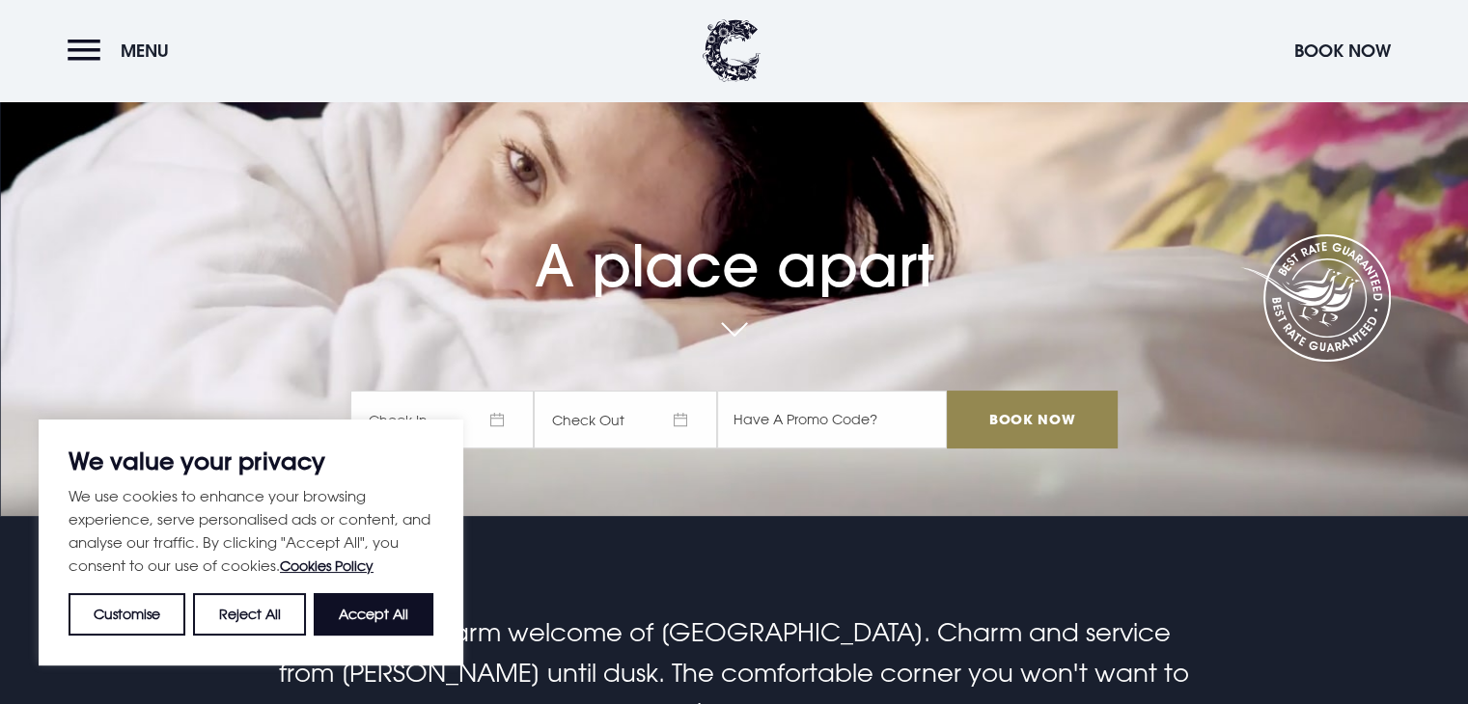
scroll to position [193, 0]
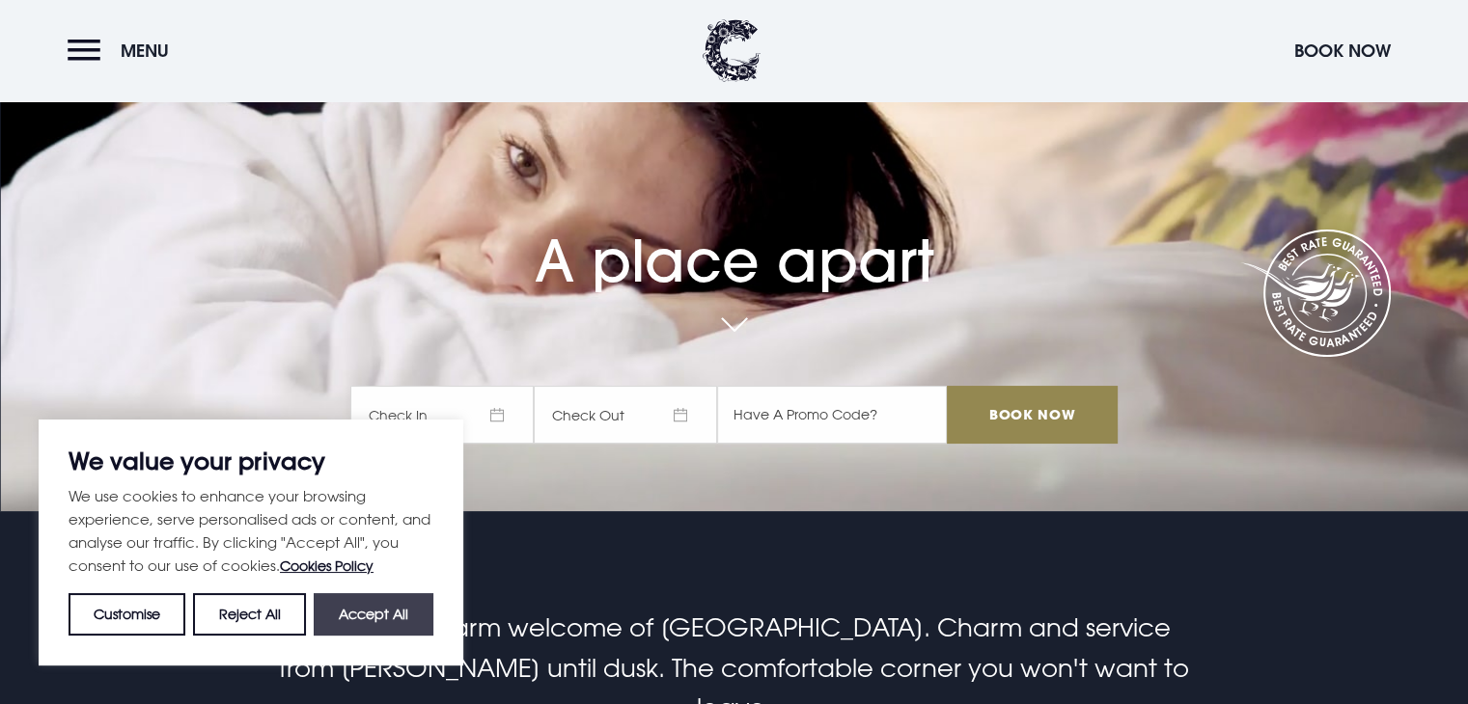
click at [397, 611] on button "Accept All" at bounding box center [374, 614] width 120 height 42
checkbox input "true"
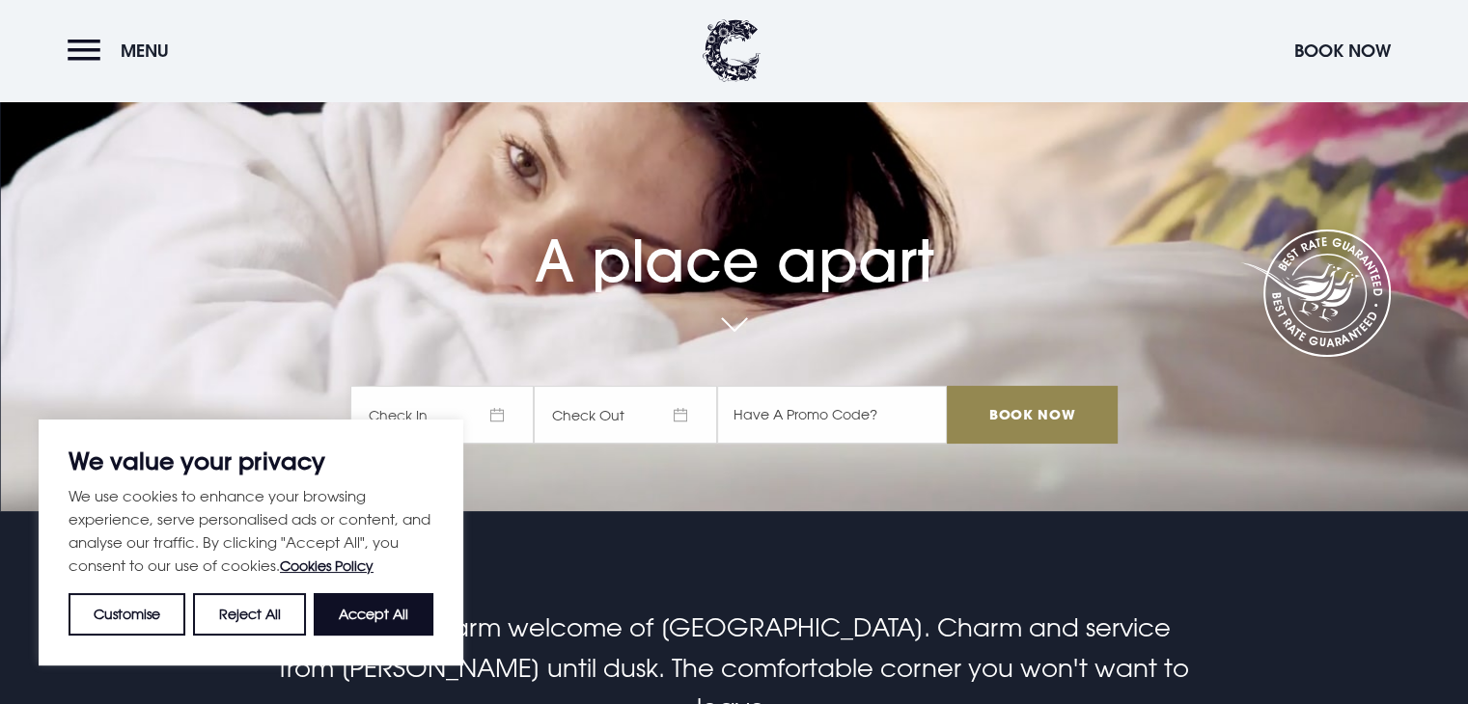
checkbox input "true"
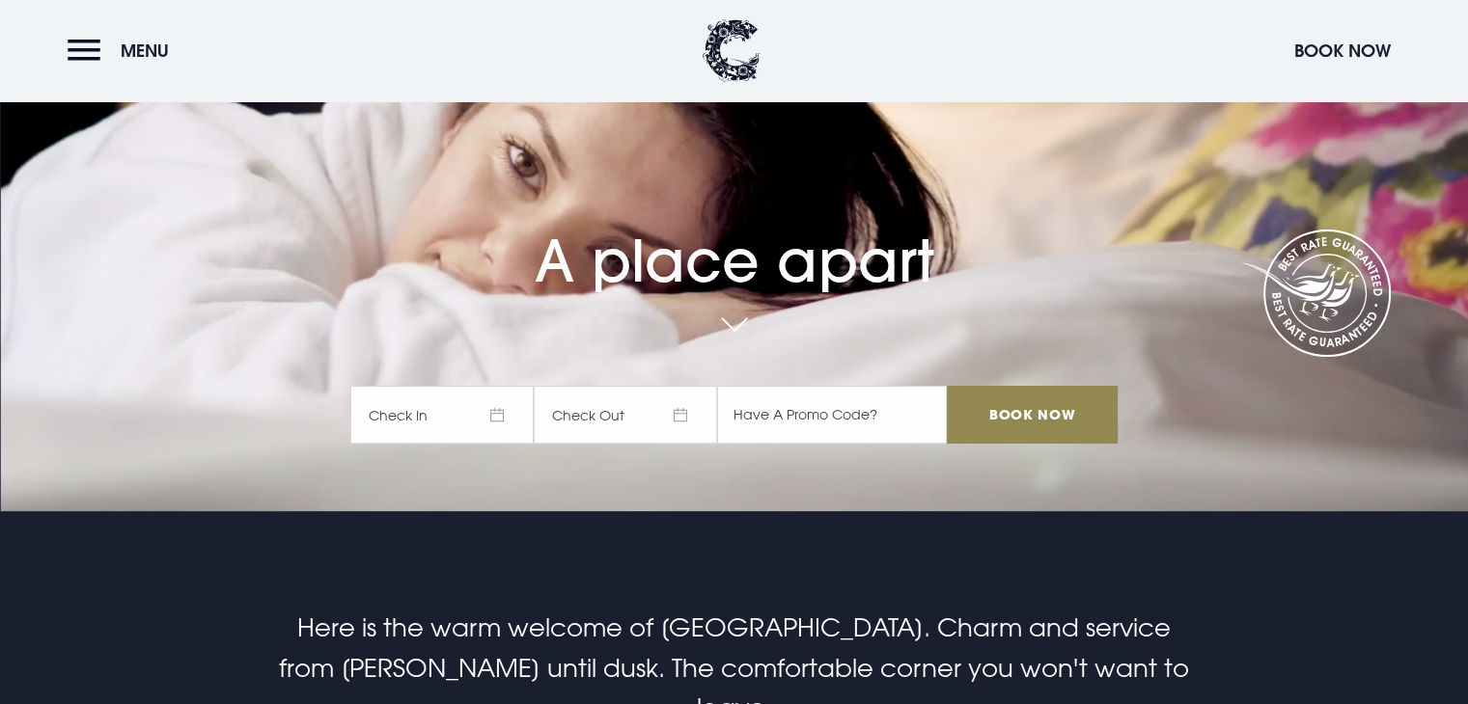
click at [513, 414] on span "Check In" at bounding box center [441, 415] width 183 height 58
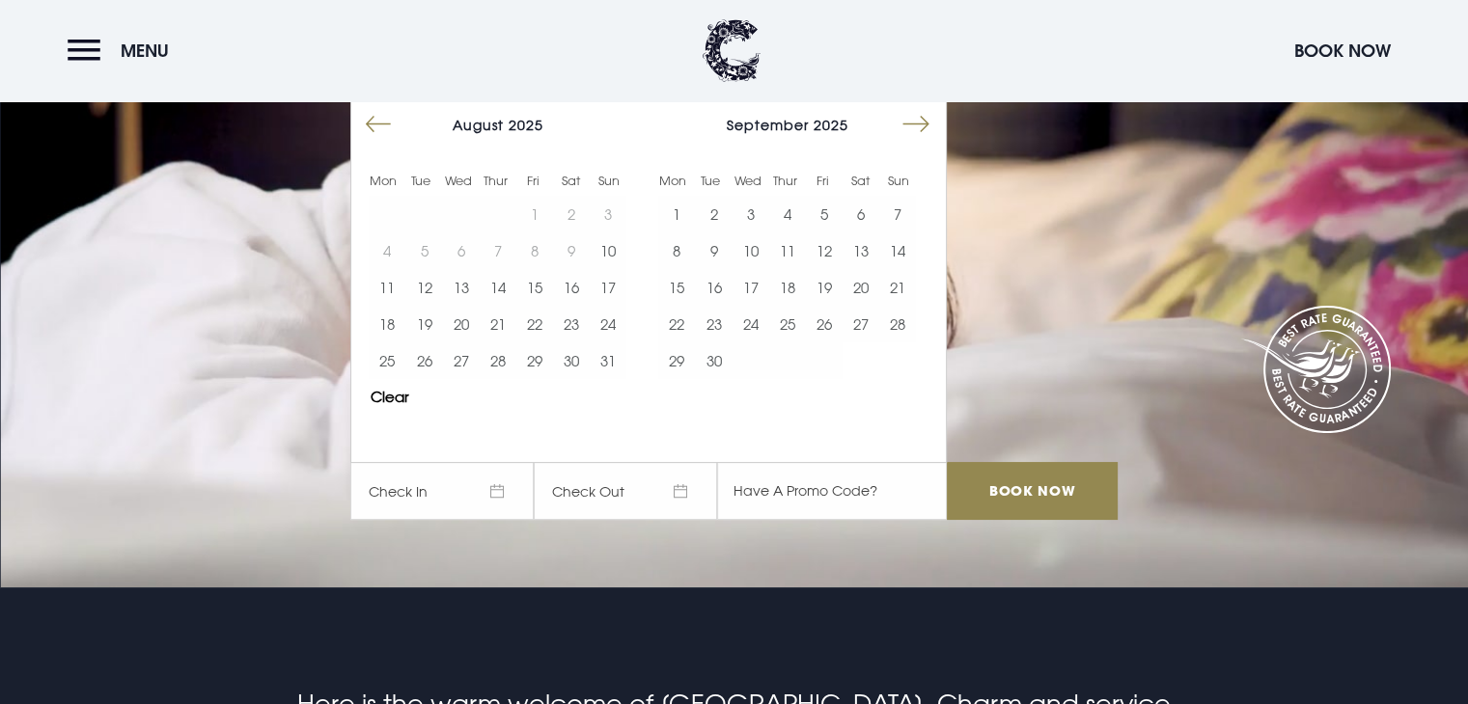
scroll to position [96, 0]
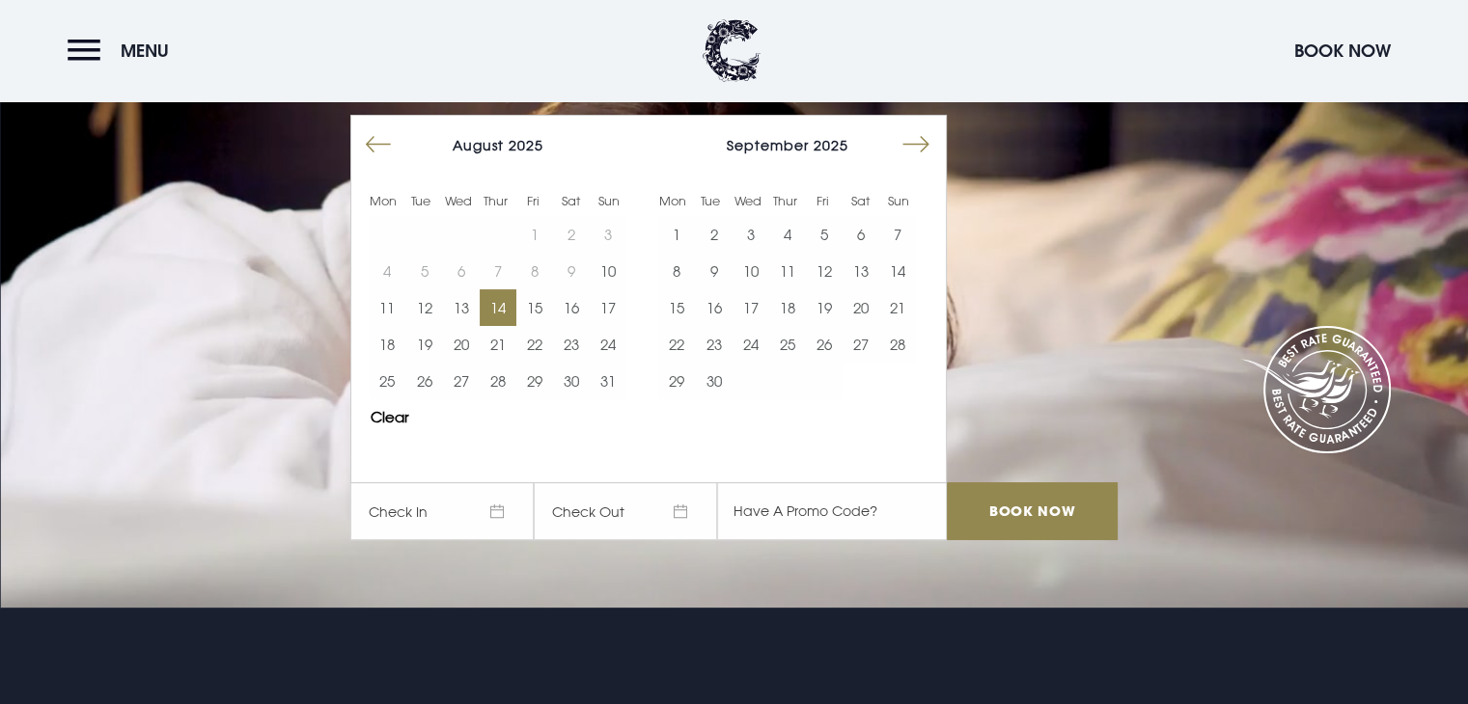
click at [501, 320] on button "14" at bounding box center [498, 307] width 37 height 37
click at [549, 314] on button "15" at bounding box center [534, 307] width 37 height 37
click at [999, 516] on input "Book Now" at bounding box center [1032, 511] width 170 height 58
